Goal: Task Accomplishment & Management: Use online tool/utility

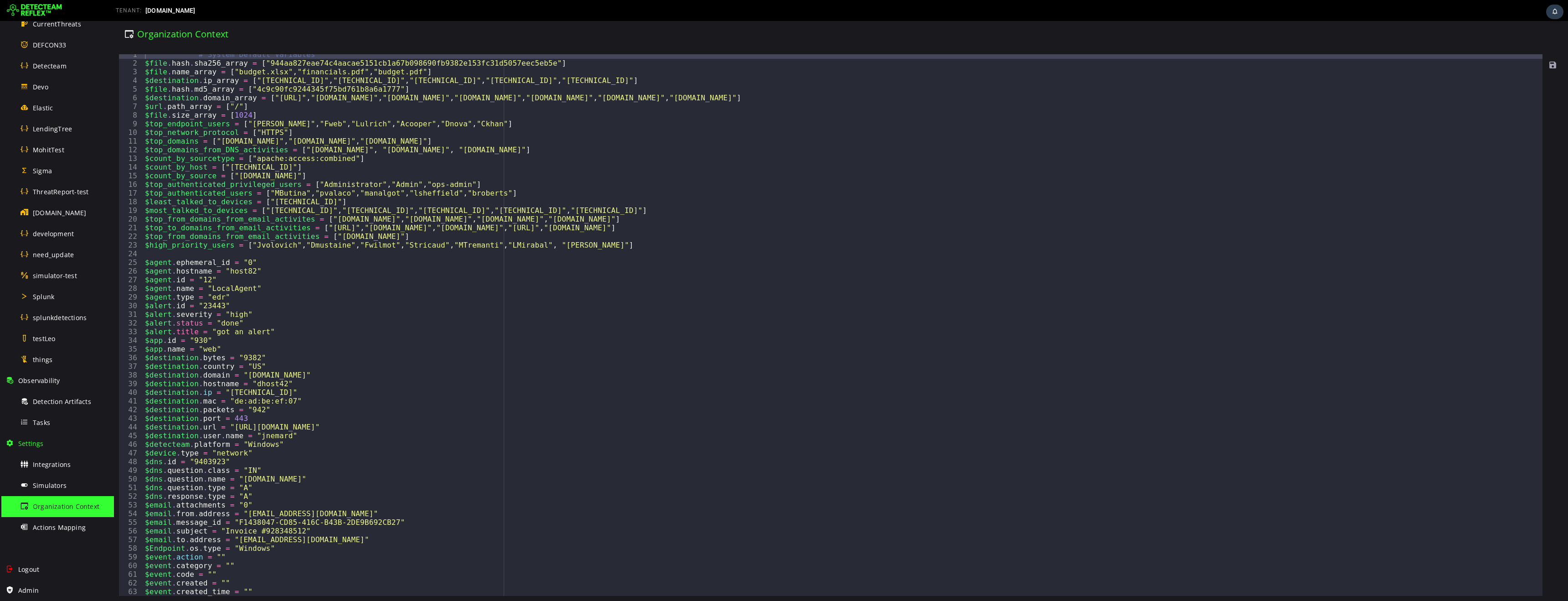
scroll to position [4, 0]
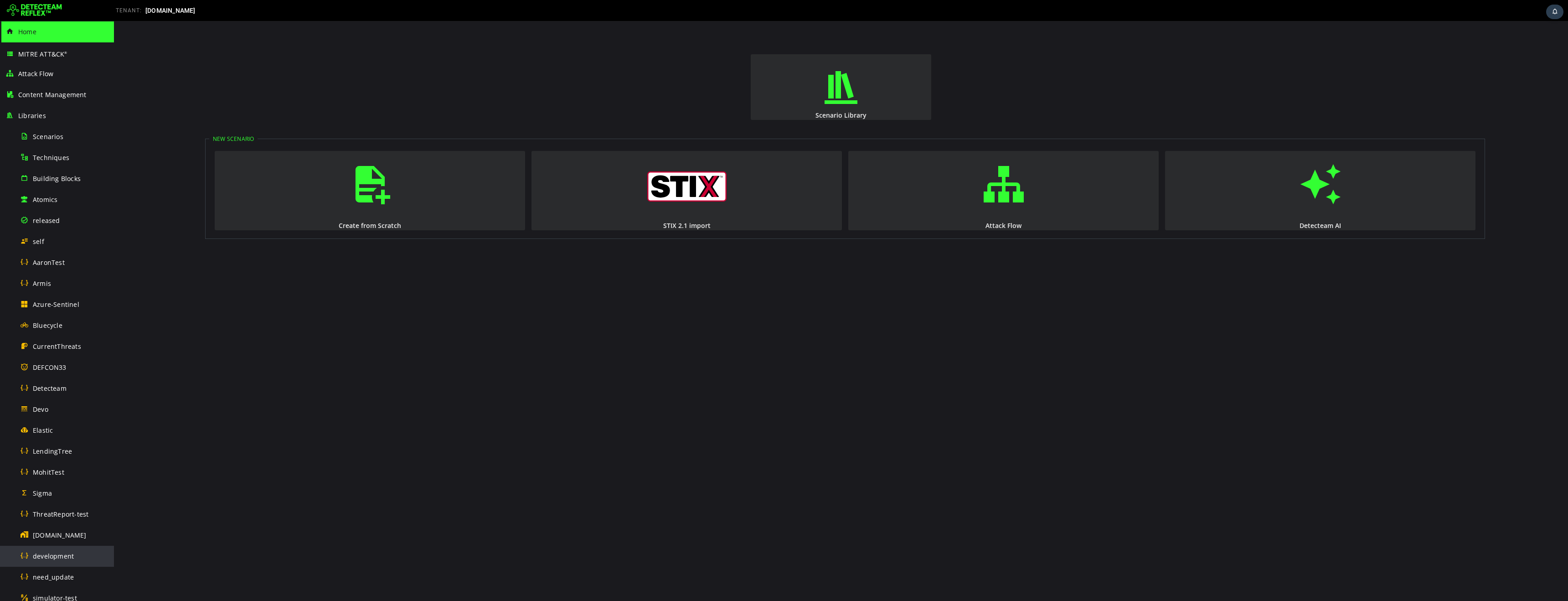
scroll to position [322, 0]
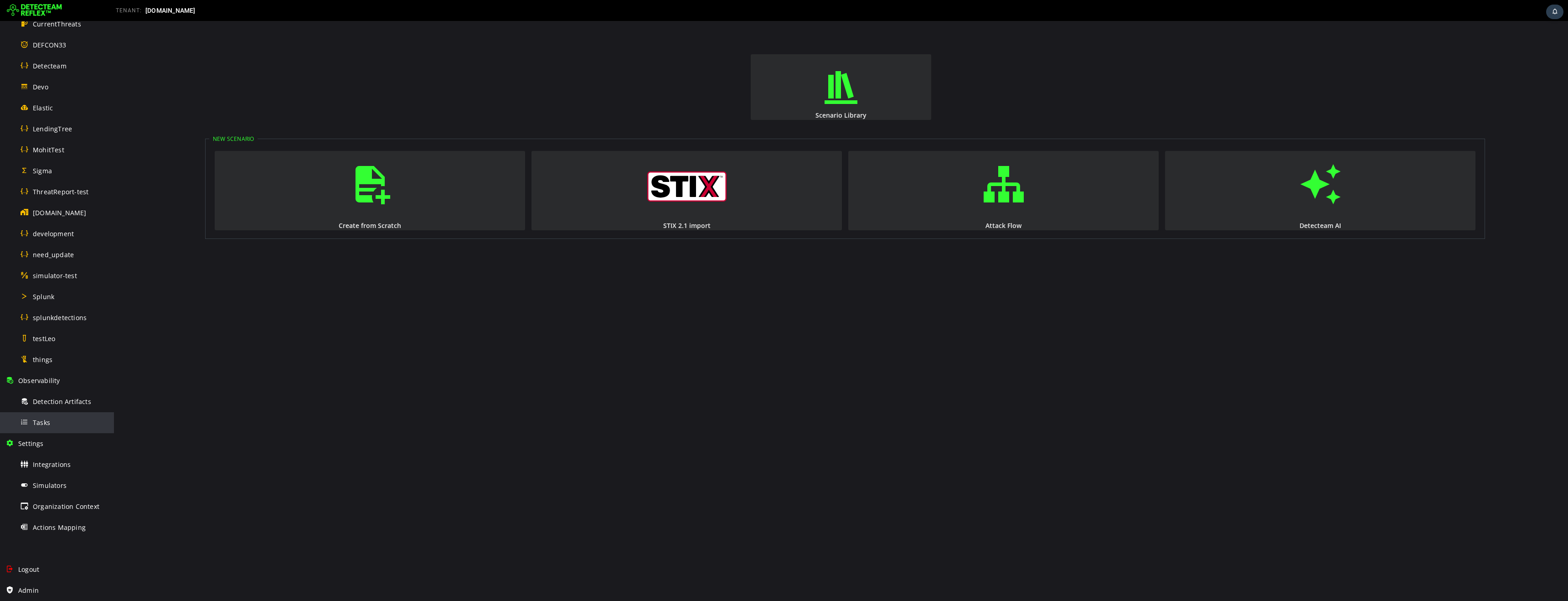
click at [44, 427] on div "Tasks" at bounding box center [64, 423] width 88 height 21
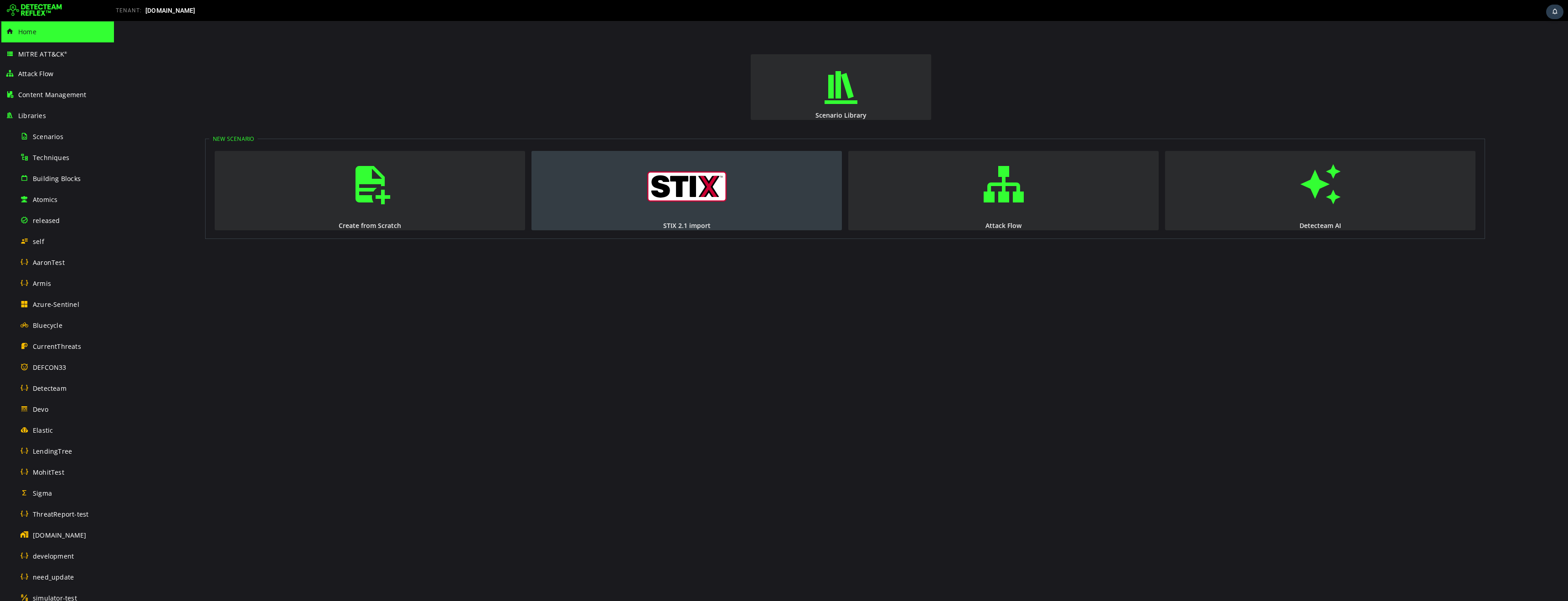
click at [690, 199] on img "button" at bounding box center [687, 186] width 79 height 30
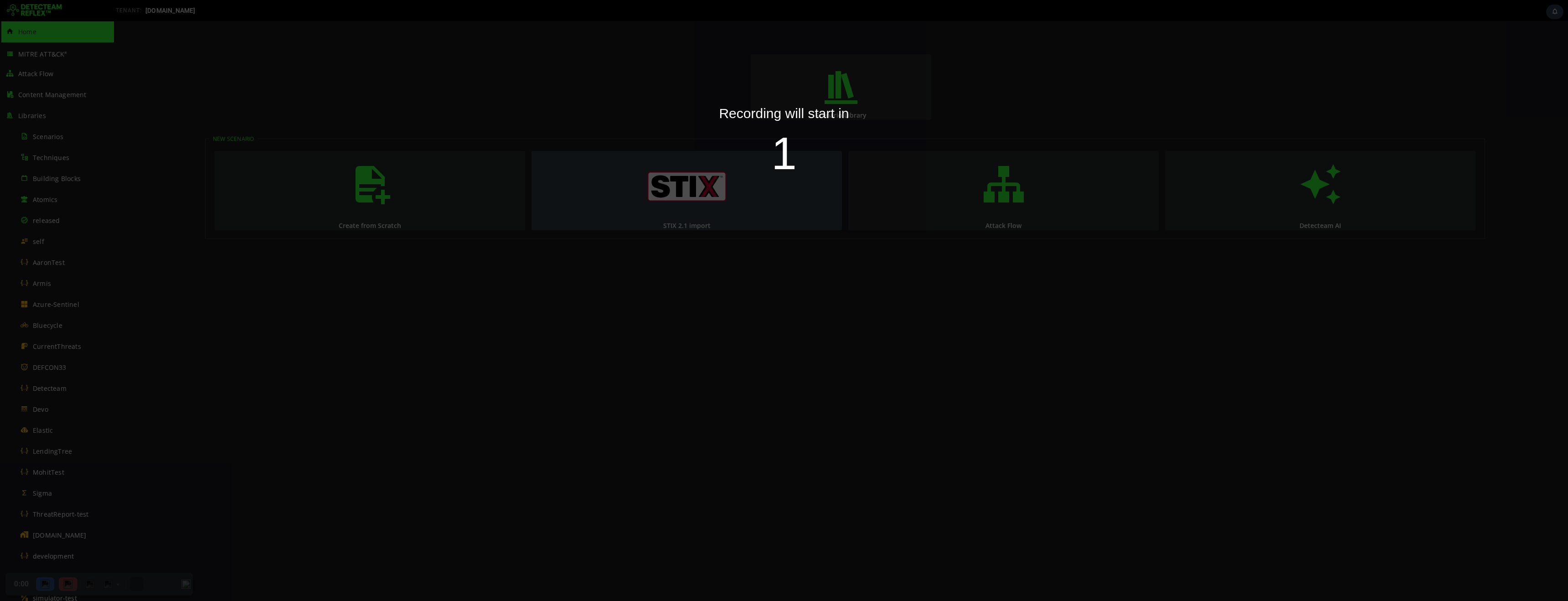
click at [46, 13] on div "Recording will start in 1" at bounding box center [784, 300] width 1568 height 601
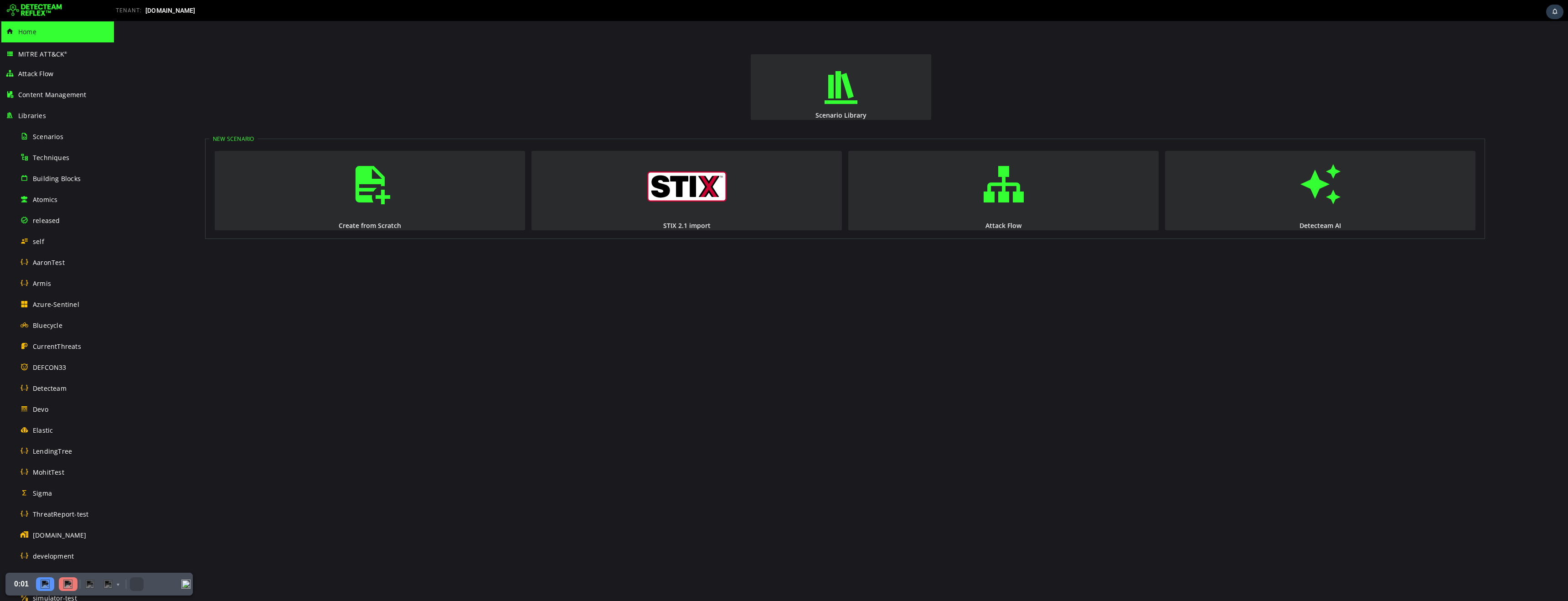
click at [48, 15] on img at bounding box center [34, 10] width 55 height 15
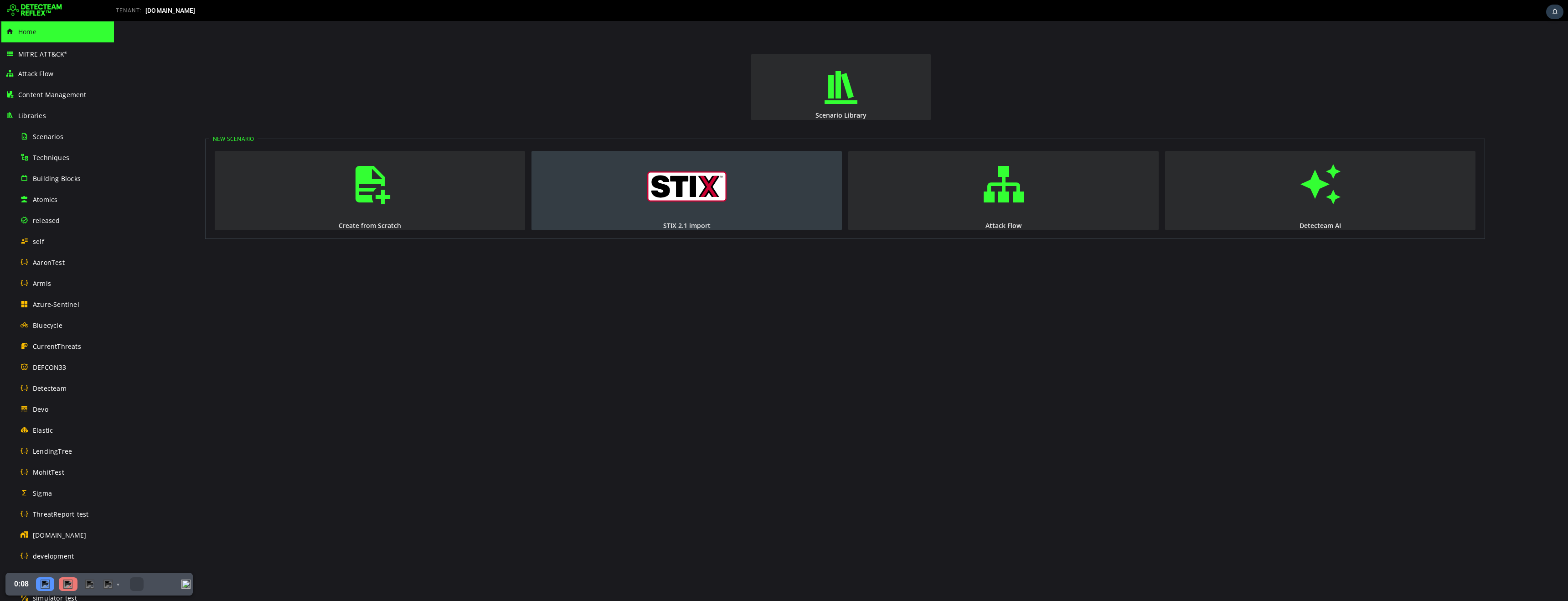
click at [688, 192] on img "button" at bounding box center [687, 186] width 79 height 30
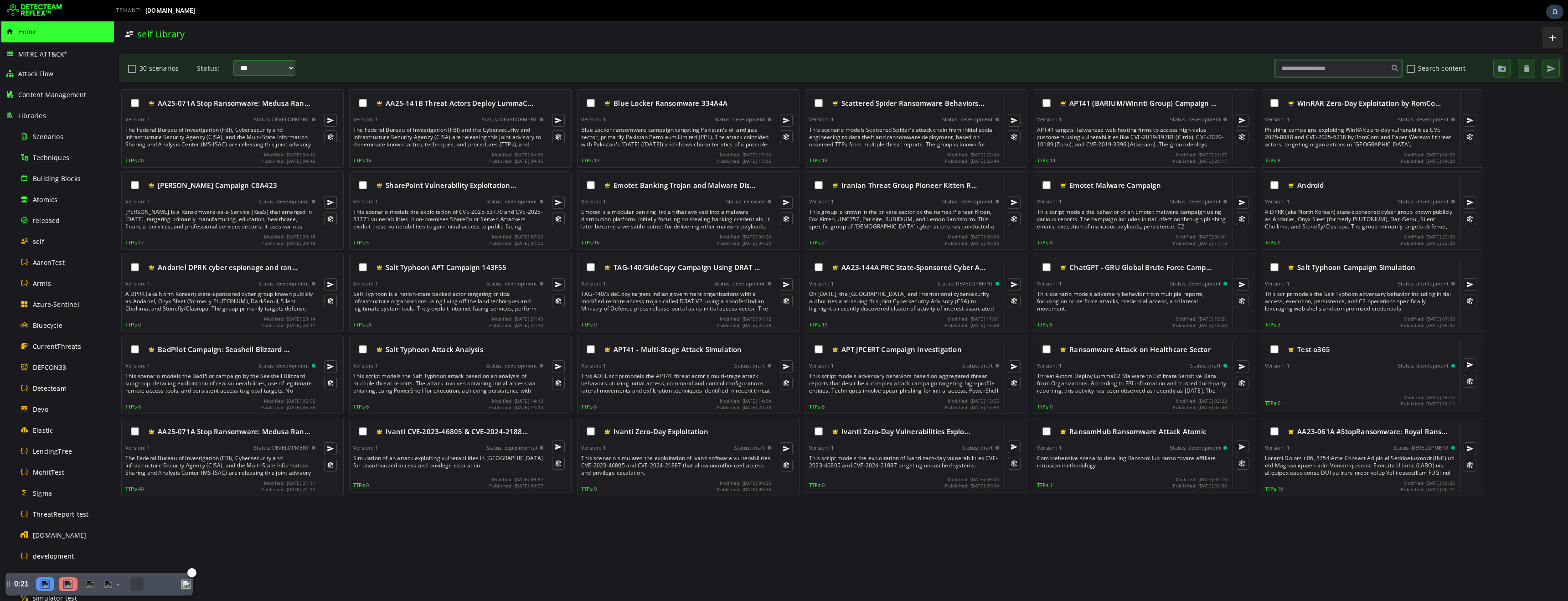
click at [69, 585] on img at bounding box center [68, 584] width 9 height 9
click at [41, 12] on img at bounding box center [34, 10] width 55 height 15
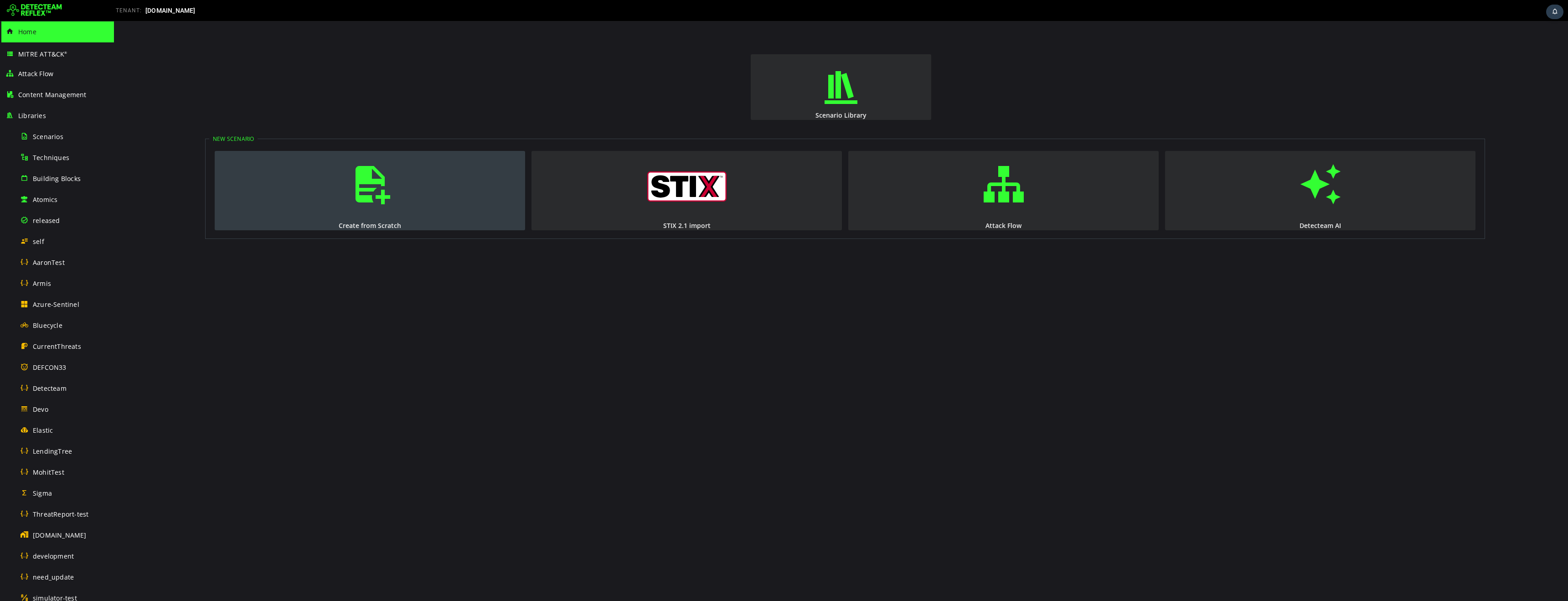
click at [366, 195] on span "button" at bounding box center [370, 185] width 9 height 62
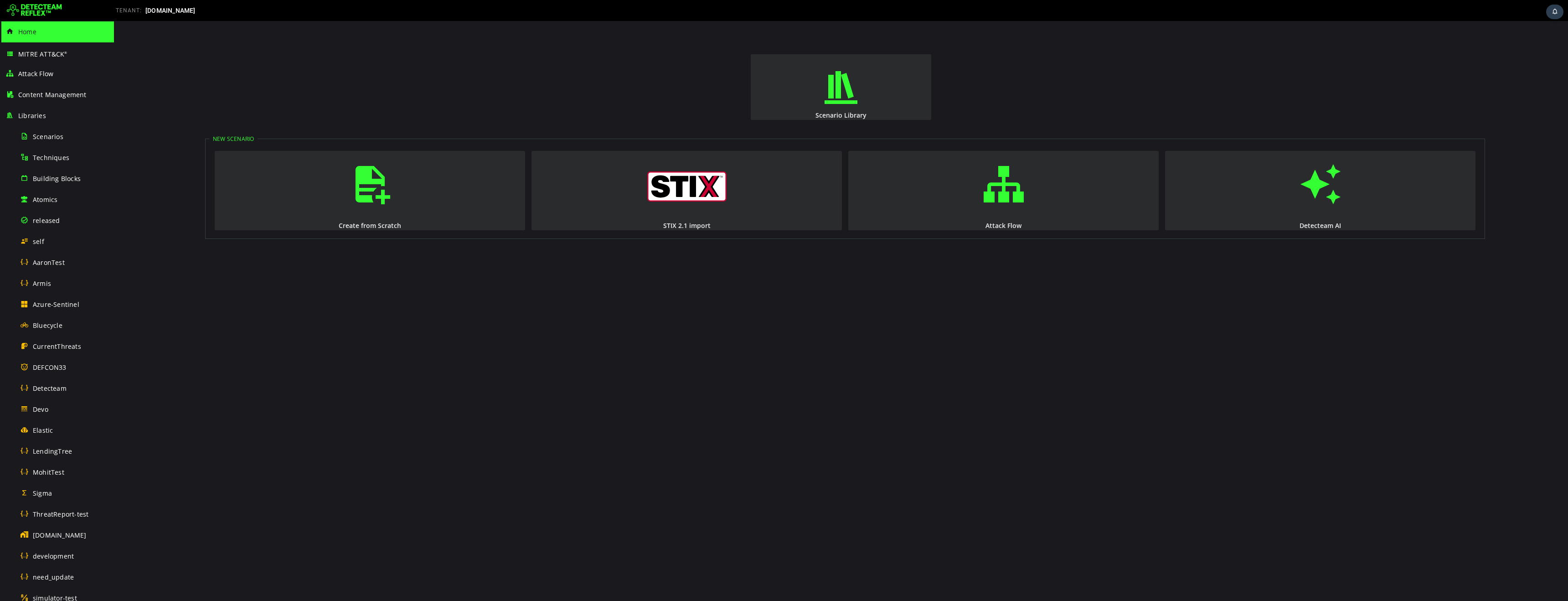
click at [51, 14] on img at bounding box center [34, 10] width 55 height 15
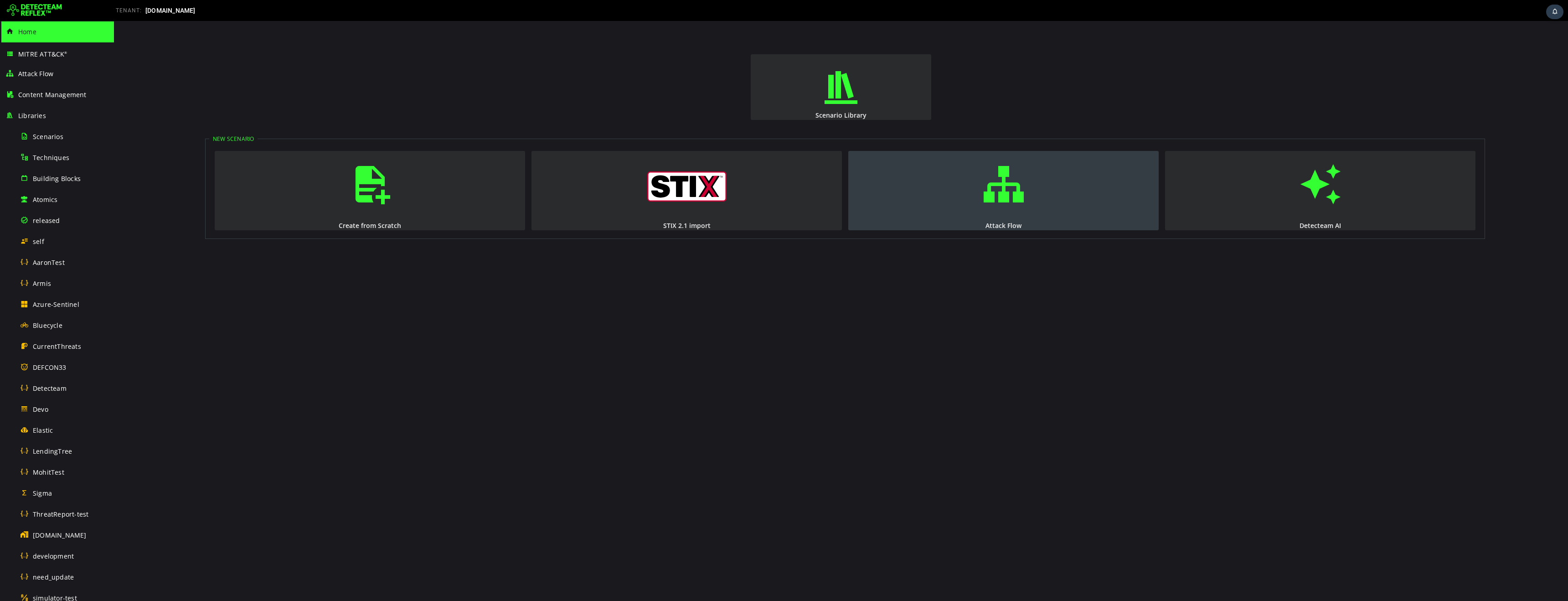
click at [1005, 195] on span "button" at bounding box center [1003, 185] width 9 height 62
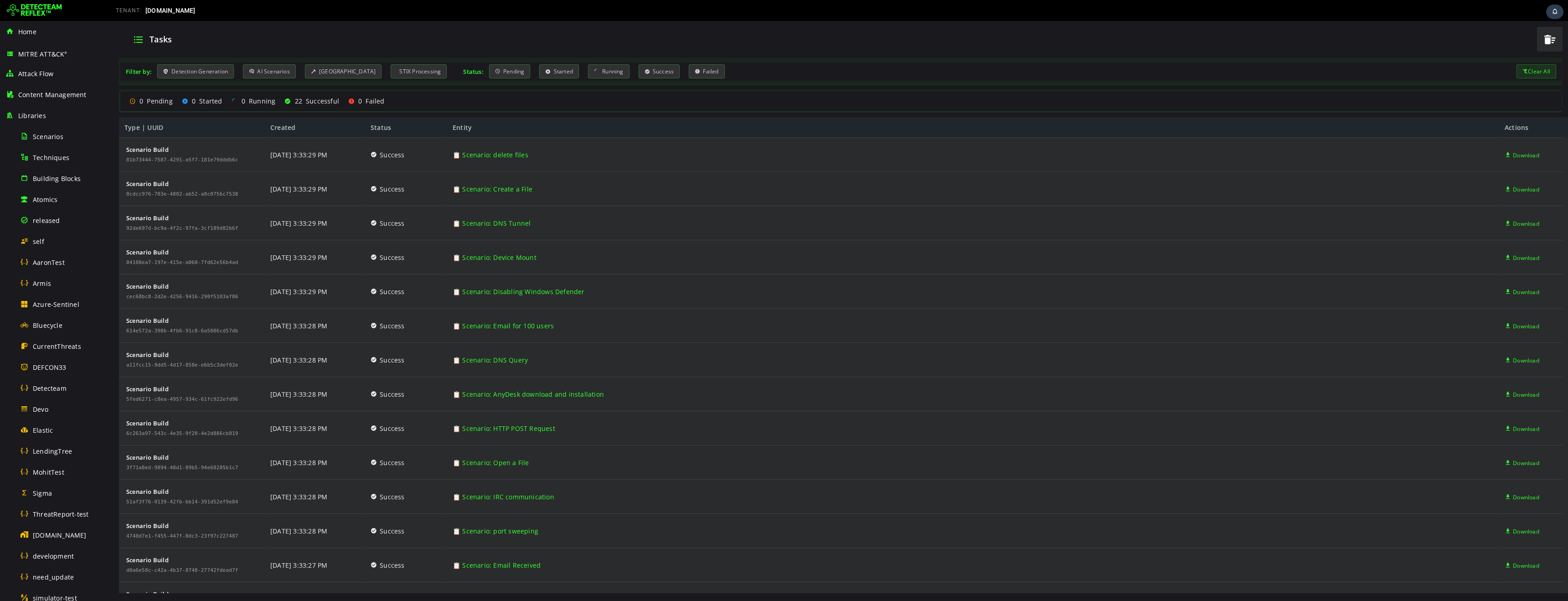
click at [43, 10] on img at bounding box center [34, 10] width 55 height 15
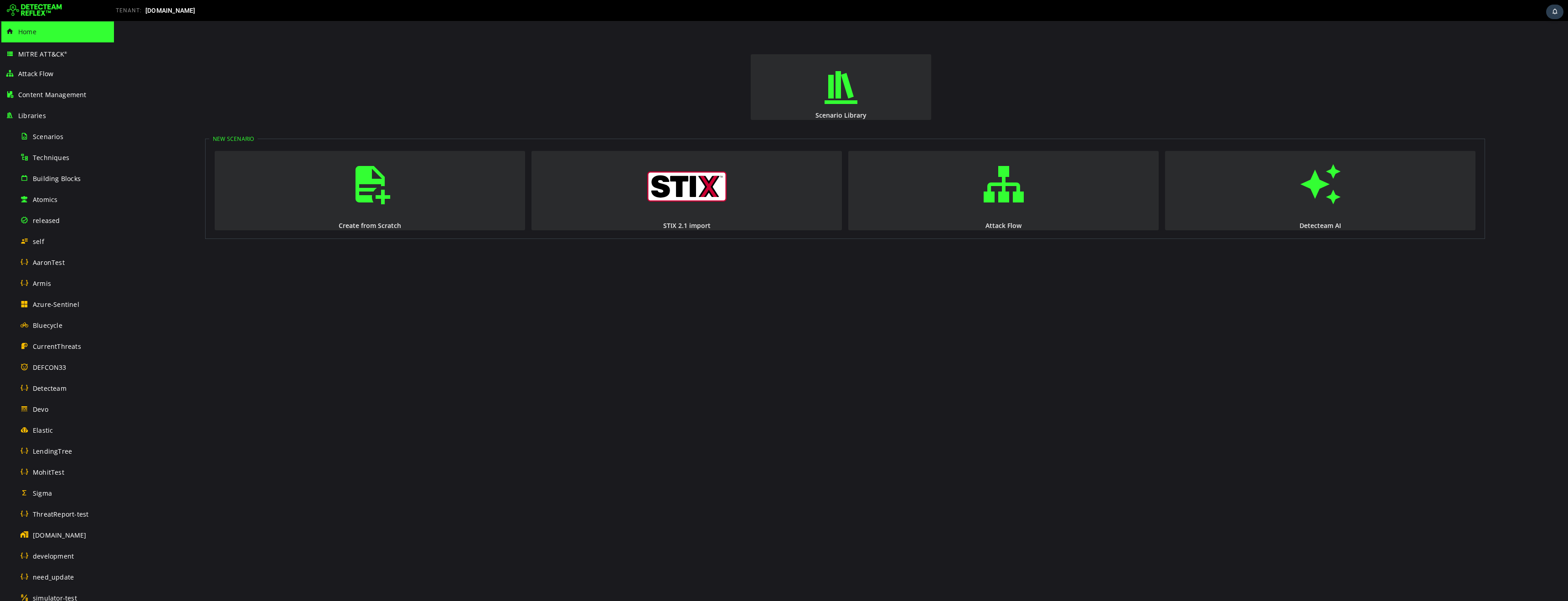
click at [48, 4] on img at bounding box center [34, 10] width 55 height 15
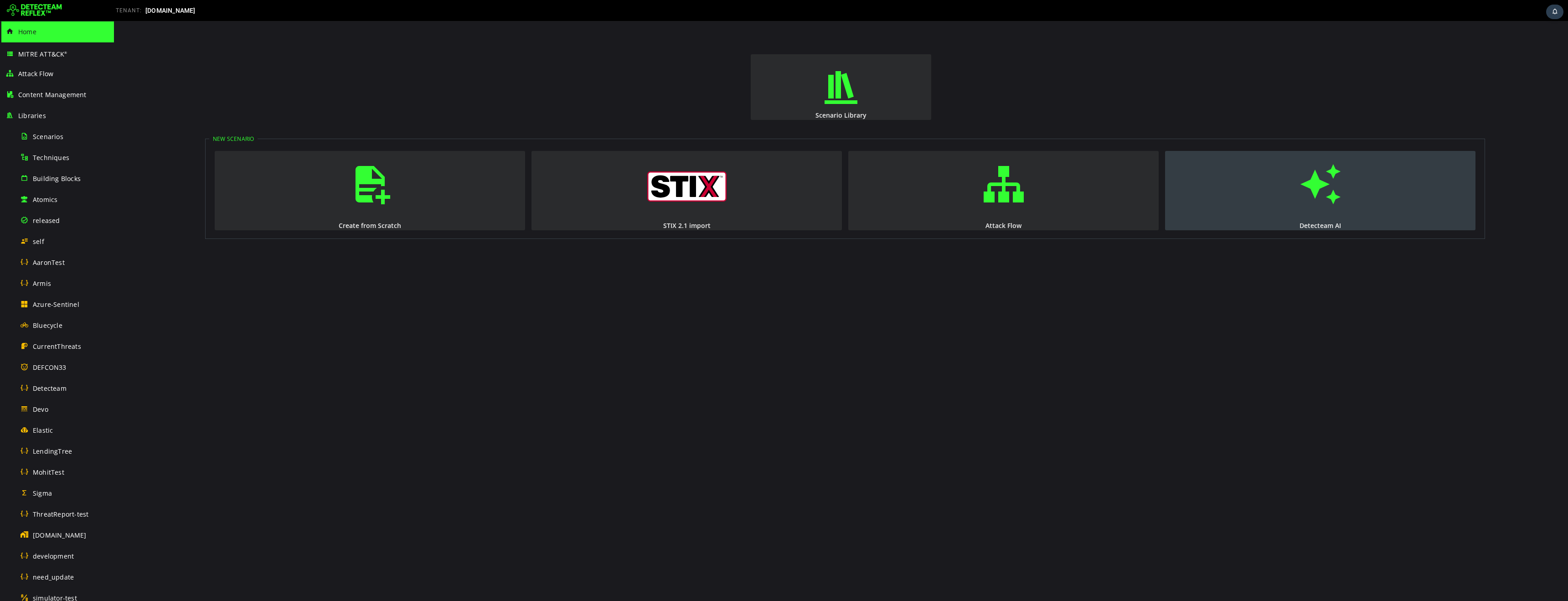
click at [1343, 213] on button "Detecteam AI" at bounding box center [1320, 191] width 310 height 79
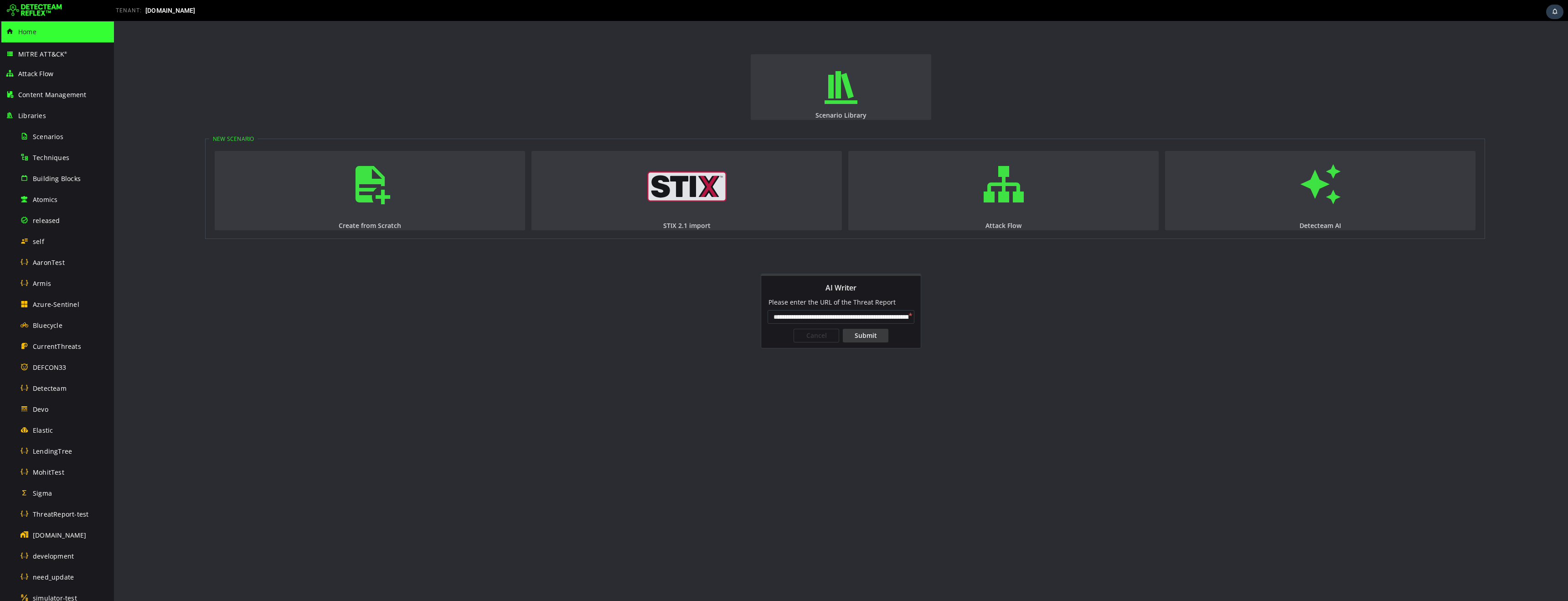
scroll to position [0, 113]
type input "**********"
click at [865, 339] on div "Submit" at bounding box center [866, 336] width 46 height 13
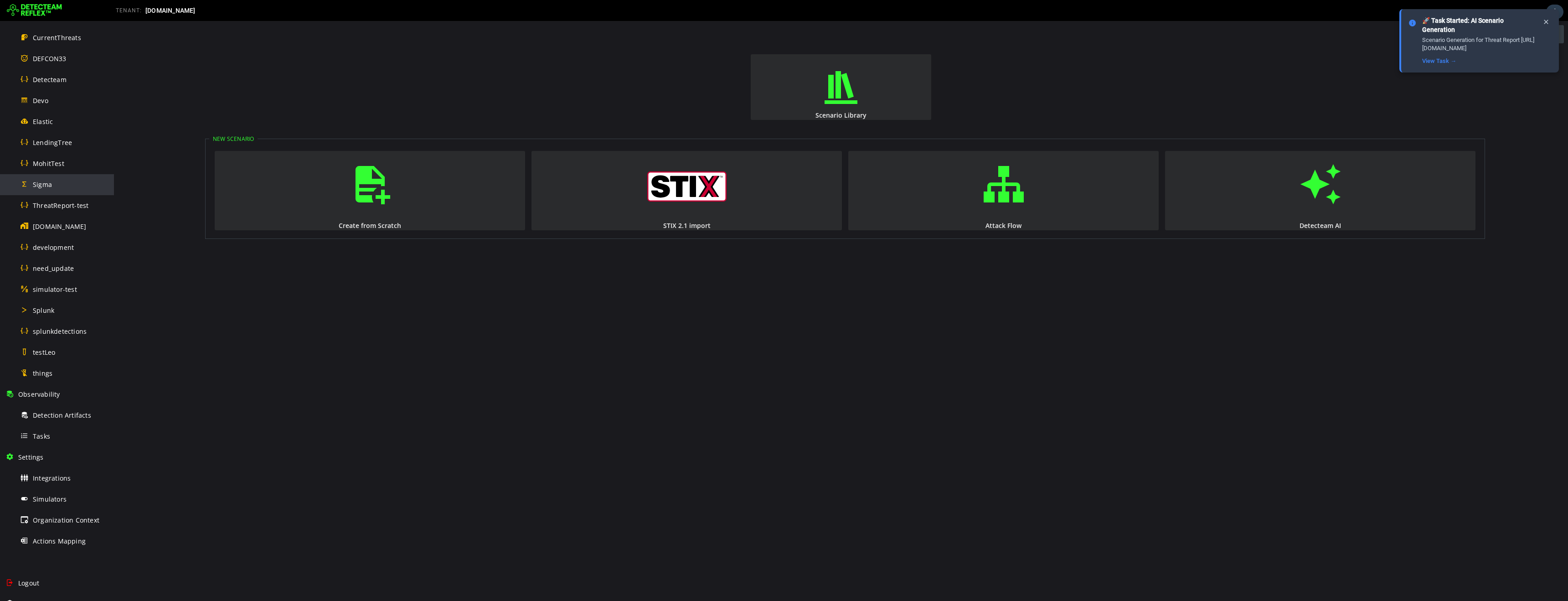
scroll to position [322, 0]
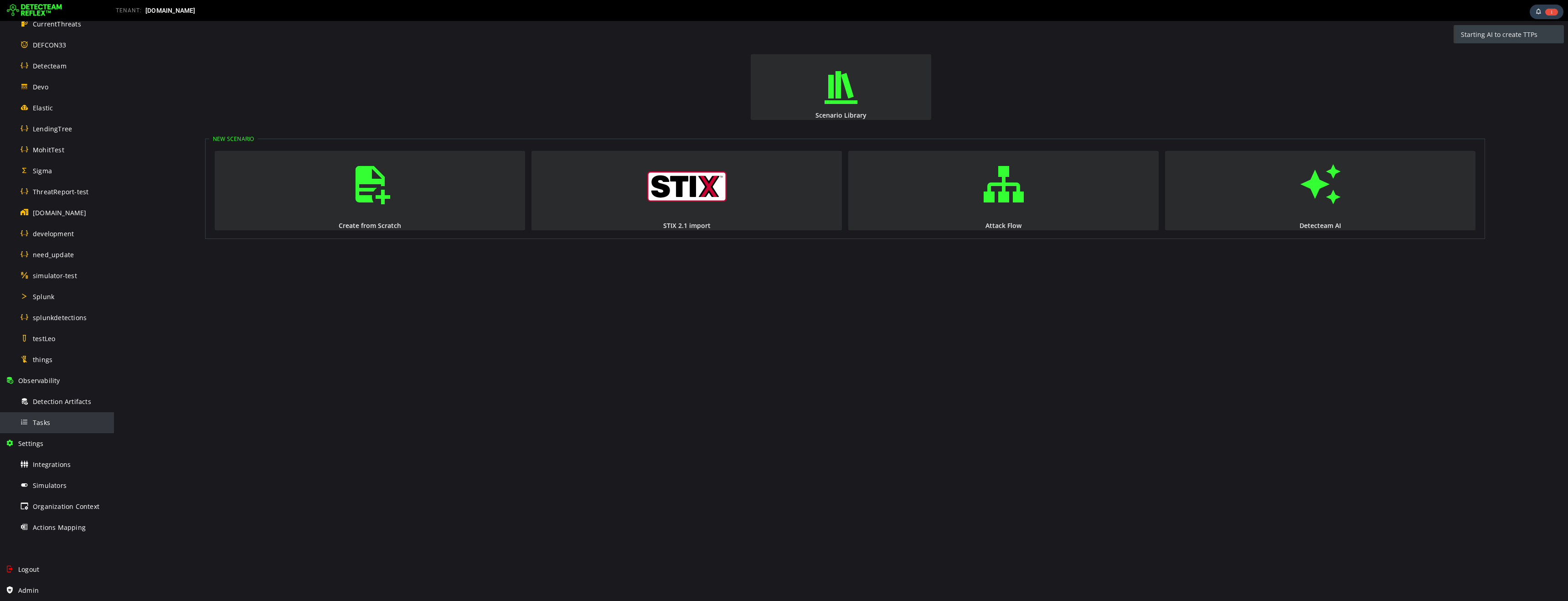
click at [43, 425] on span "Tasks" at bounding box center [41, 423] width 17 height 9
